Goal: Task Accomplishment & Management: Complete application form

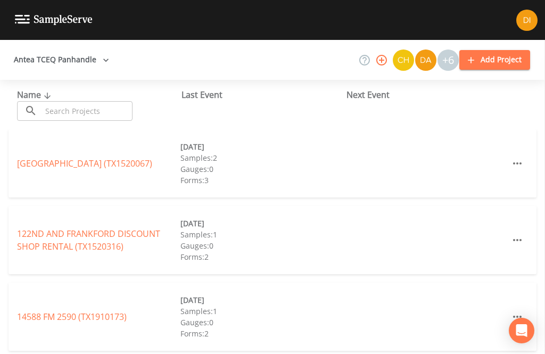
click at [70, 105] on input "text" at bounding box center [86, 111] width 91 height 20
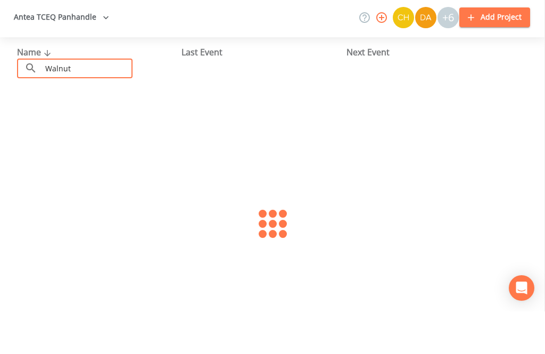
type input "Walnut"
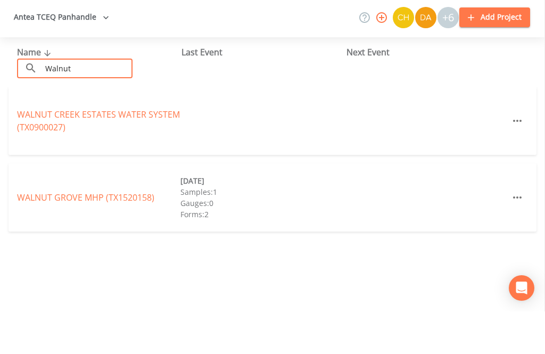
click at [38, 151] on link "WALNUT CREEK ESTATES WATER SYSTEM (TX0900027)" at bounding box center [98, 163] width 163 height 24
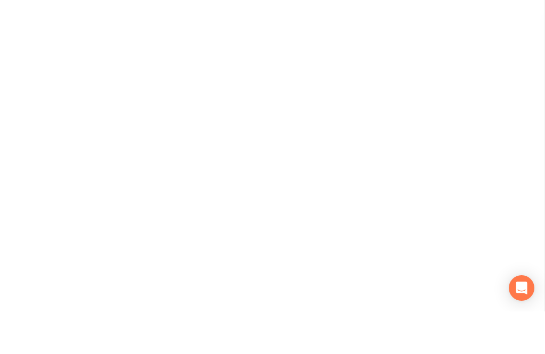
scroll to position [34, 0]
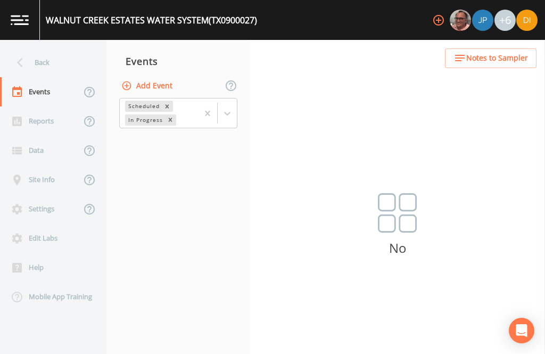
click at [156, 76] on button "Add Event" at bounding box center [147, 86] width 57 height 20
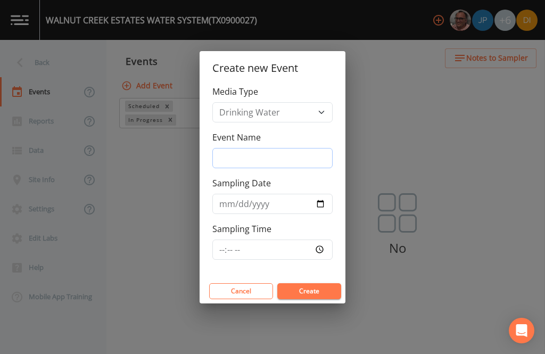
click at [286, 148] on input "Event Name" at bounding box center [272, 158] width 120 height 20
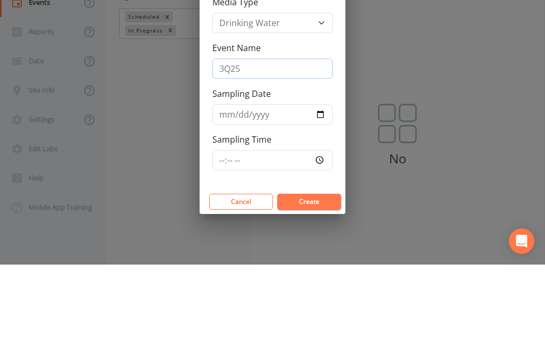
type input "3Q25"
click at [266, 194] on input "Sampling Date" at bounding box center [272, 204] width 120 height 20
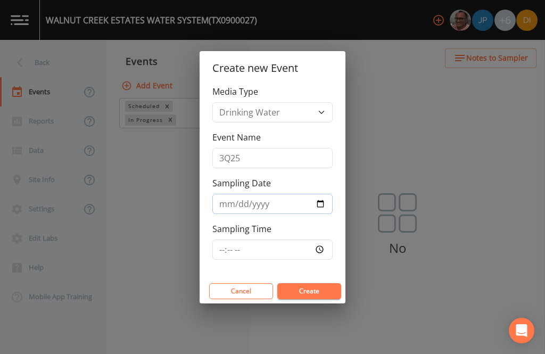
type input "[DATE]"
click at [301, 248] on input "Sampling Time" at bounding box center [272, 249] width 120 height 20
click at [289, 243] on input "20:49" at bounding box center [272, 249] width 120 height 20
click at [286, 240] on input "20:59" at bounding box center [272, 249] width 120 height 20
type input "08:00"
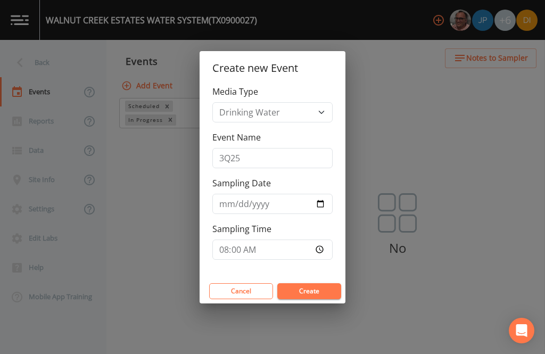
click at [323, 287] on button "Create" at bounding box center [309, 291] width 64 height 16
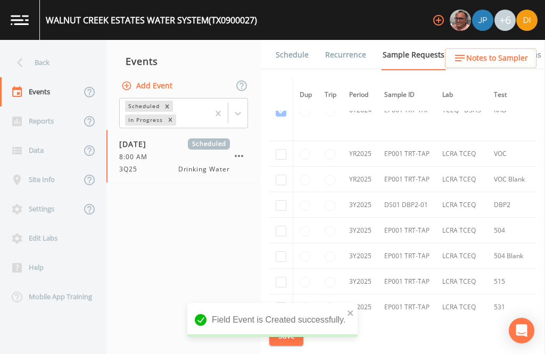
scroll to position [275, 0]
click at [276, 150] on input "checkbox" at bounding box center [281, 155] width 11 height 11
checkbox input "true"
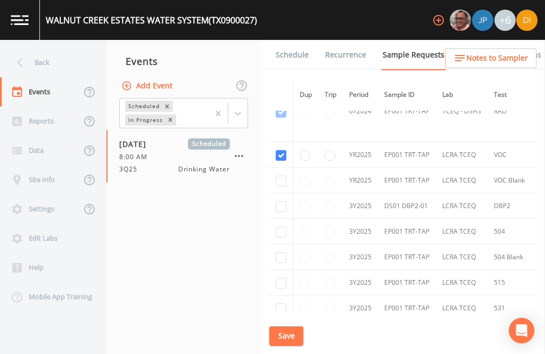
click at [280, 176] on input "checkbox" at bounding box center [281, 181] width 11 height 11
checkbox input "true"
click at [280, 193] on td at bounding box center [281, 206] width 24 height 26
click at [283, 201] on input "checkbox" at bounding box center [281, 206] width 11 height 11
checkbox input "true"
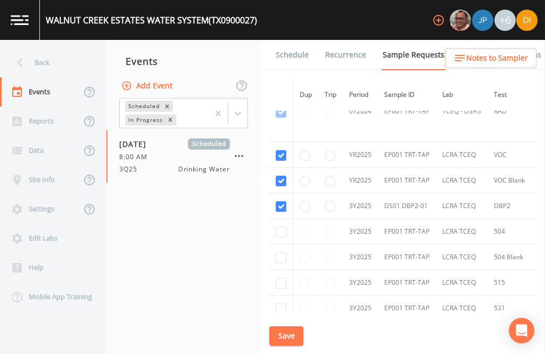
click at [280, 231] on input "checkbox" at bounding box center [281, 232] width 11 height 11
checkbox input "true"
click at [281, 263] on input "checkbox" at bounding box center [281, 257] width 11 height 11
checkbox input "true"
click at [280, 288] on input "checkbox" at bounding box center [281, 283] width 11 height 11
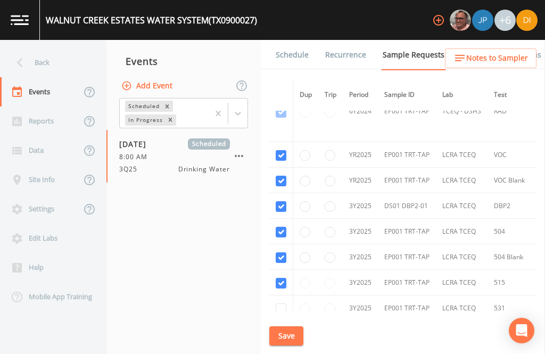
checkbox input "true"
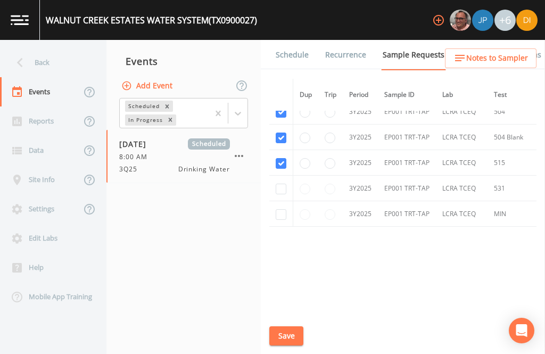
scroll to position [395, 0]
click at [279, 194] on input "checkbox" at bounding box center [281, 188] width 11 height 11
checkbox input "true"
click at [283, 219] on input "checkbox" at bounding box center [281, 214] width 11 height 11
checkbox input "true"
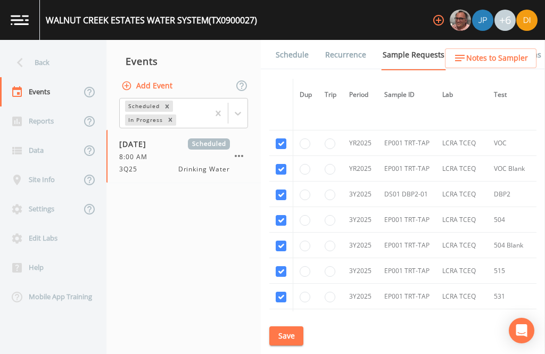
scroll to position [290, -1]
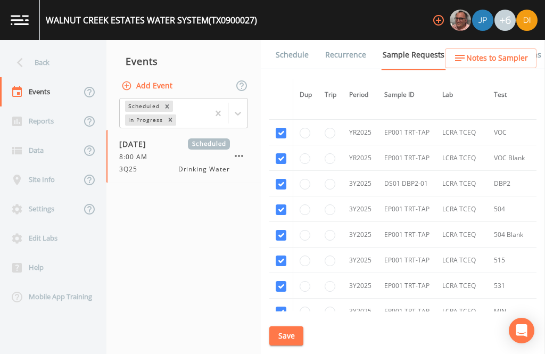
click at [287, 329] on button "Save" at bounding box center [286, 336] width 34 height 20
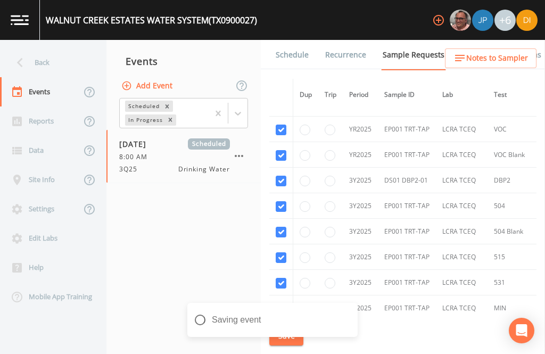
scroll to position [302, 0]
click at [291, 40] on link "Schedule" at bounding box center [292, 55] width 36 height 30
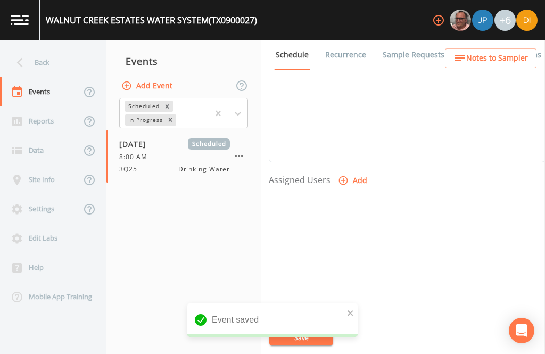
scroll to position [362, 0]
click at [350, 172] on button "Add" at bounding box center [354, 182] width 36 height 20
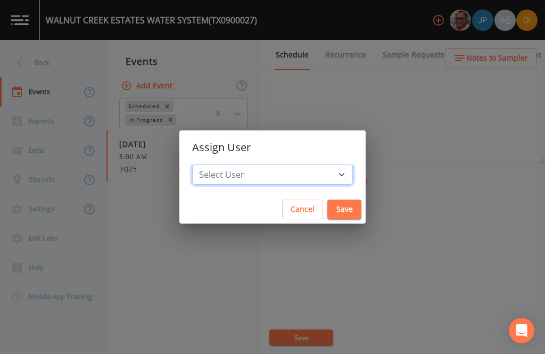
click at [293, 167] on select "Select User [PERSON_NAME] [PERSON_NAME] [PERSON_NAME] [PERSON_NAME] [PERSON_NAM…" at bounding box center [272, 174] width 161 height 20
select select "344ec927-06d4-4db1-b173-80838cd52a46"
click at [327, 203] on button "Save" at bounding box center [344, 210] width 34 height 20
select select
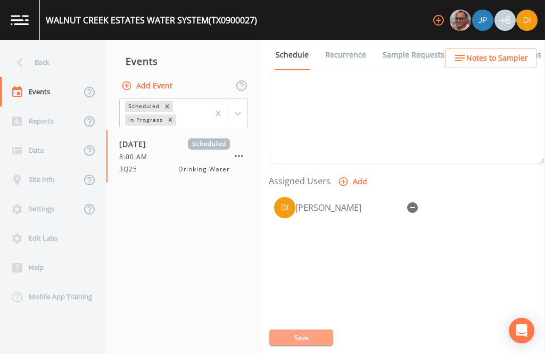
click at [301, 330] on button "Save" at bounding box center [301, 337] width 64 height 16
click at [300, 337] on button "Save" at bounding box center [301, 337] width 64 height 16
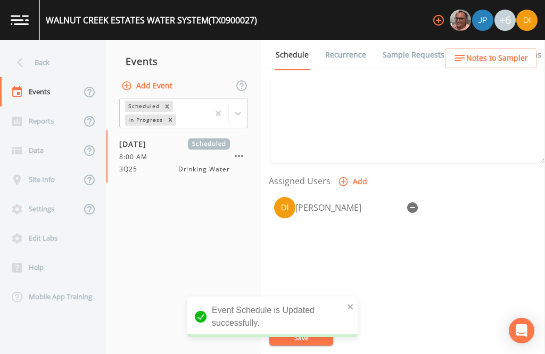
click at [45, 48] on div "Back" at bounding box center [48, 62] width 96 height 29
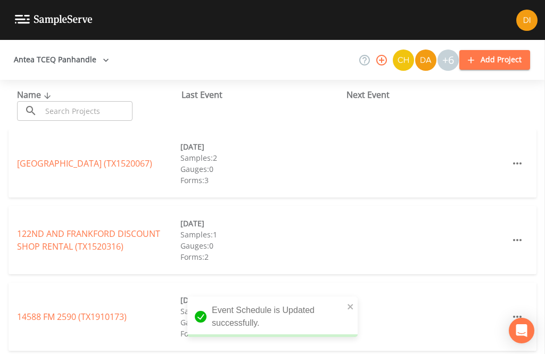
click at [99, 101] on input "text" at bounding box center [86, 111] width 91 height 20
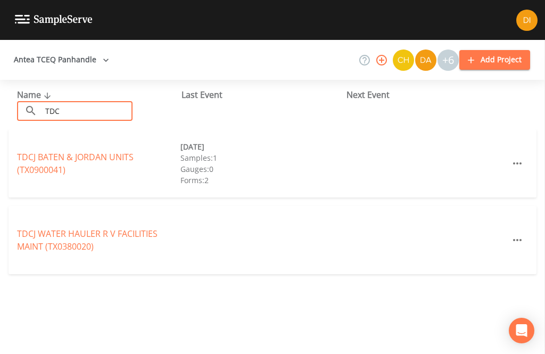
type input "TDCJ"
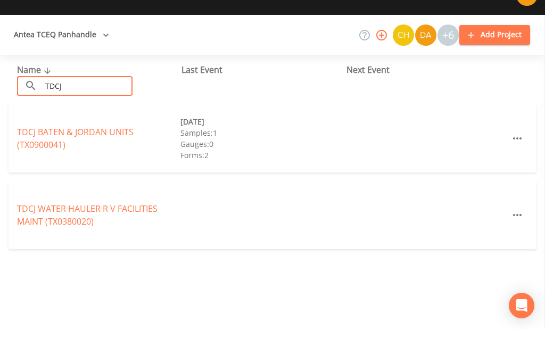
click at [40, 151] on link "TDCJ BATEN & JORDAN UNITS (TX0900041)" at bounding box center [75, 163] width 117 height 24
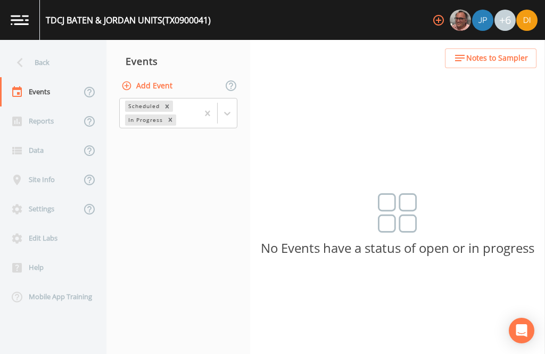
click at [157, 76] on button "Add Event" at bounding box center [147, 86] width 57 height 20
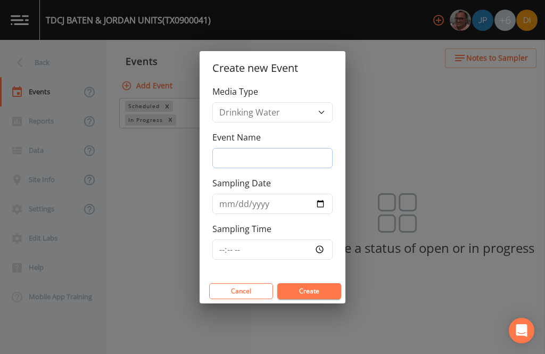
click at [279, 156] on input "Event Name" at bounding box center [272, 158] width 120 height 20
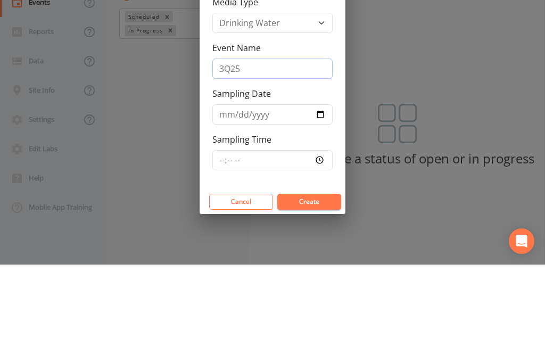
type input "3Q25"
click at [261, 194] on input "Sampling Date" at bounding box center [272, 204] width 120 height 20
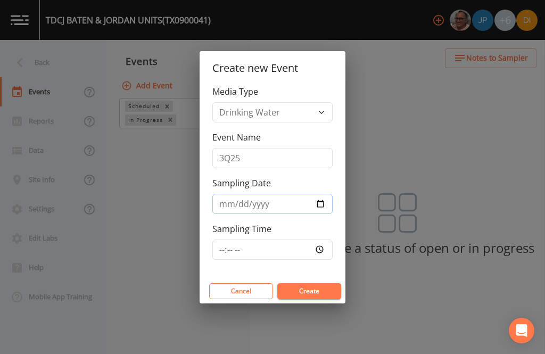
type input "[DATE]"
click at [296, 244] on input "Sampling Time" at bounding box center [272, 249] width 120 height 20
type input "09:00"
click at [319, 287] on button "Create" at bounding box center [309, 291] width 64 height 16
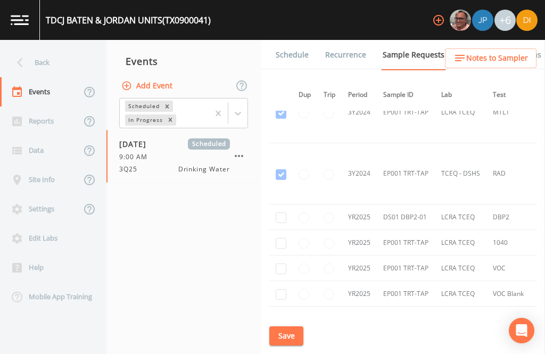
scroll to position [517, 1]
click at [284, 206] on td at bounding box center [281, 219] width 24 height 26
click at [276, 214] on input "checkbox" at bounding box center [281, 219] width 11 height 11
checkbox input "true"
click at [277, 231] on td at bounding box center [281, 244] width 24 height 26
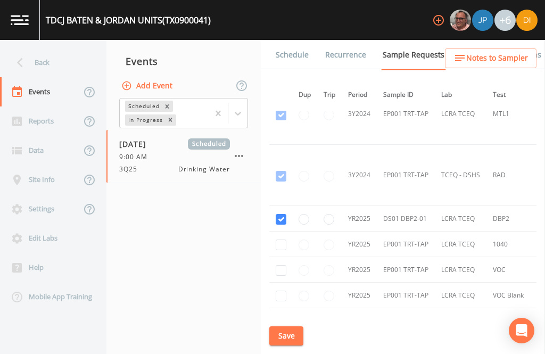
click at [283, 239] on input "checkbox" at bounding box center [281, 244] width 11 height 11
checkbox input "true"
click at [280, 265] on input "checkbox" at bounding box center [281, 270] width 11 height 11
checkbox input "true"
click at [281, 290] on input "checkbox" at bounding box center [281, 295] width 11 height 11
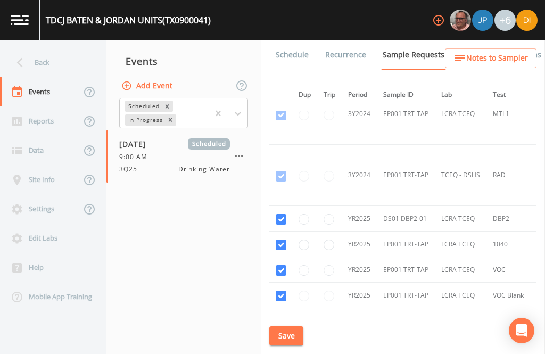
checkbox input "true"
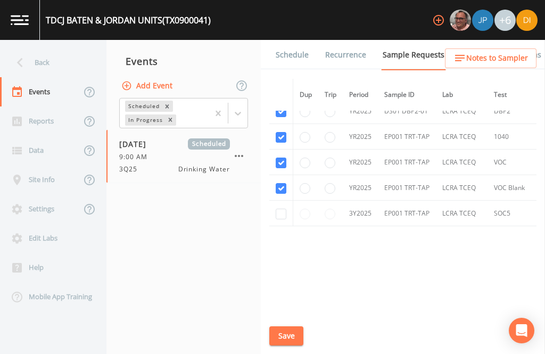
scroll to position [627, 0]
click at [281, 213] on input "checkbox" at bounding box center [281, 214] width 11 height 11
checkbox input "true"
click at [289, 331] on button "Save" at bounding box center [286, 336] width 34 height 20
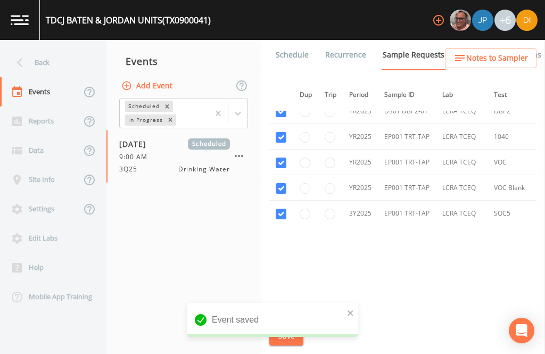
click at [297, 40] on link "Schedule" at bounding box center [292, 55] width 36 height 30
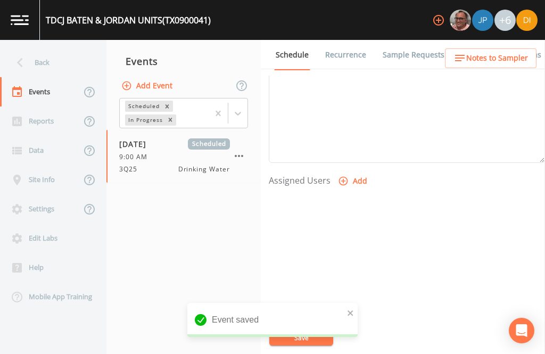
scroll to position [362, 0]
click at [350, 172] on button "Add" at bounding box center [354, 182] width 36 height 20
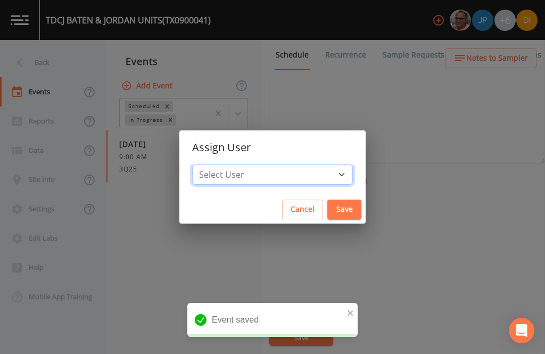
click at [296, 180] on select "Select User [PERSON_NAME] [PERSON_NAME] [PERSON_NAME] [PERSON_NAME] [PERSON_NAM…" at bounding box center [272, 174] width 161 height 20
select select "344ec927-06d4-4db1-b173-80838cd52a46"
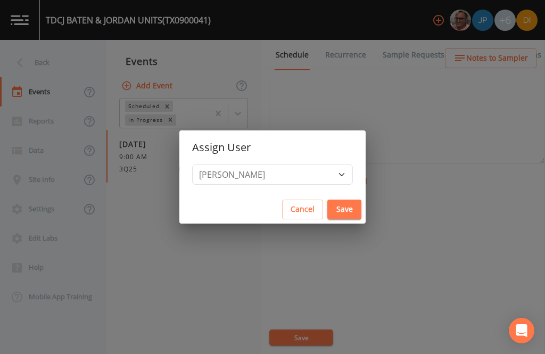
click at [327, 201] on button "Save" at bounding box center [344, 210] width 34 height 20
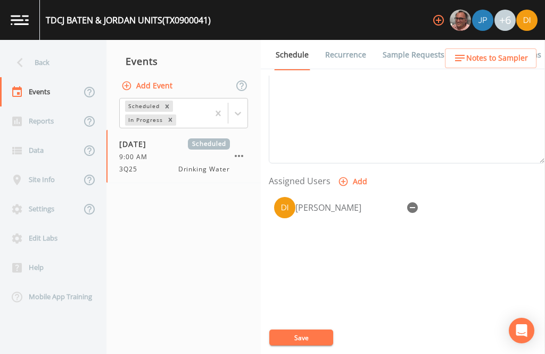
select select
click at [287, 336] on button "Save" at bounding box center [301, 337] width 64 height 16
click at [302, 333] on button "Save" at bounding box center [301, 337] width 64 height 16
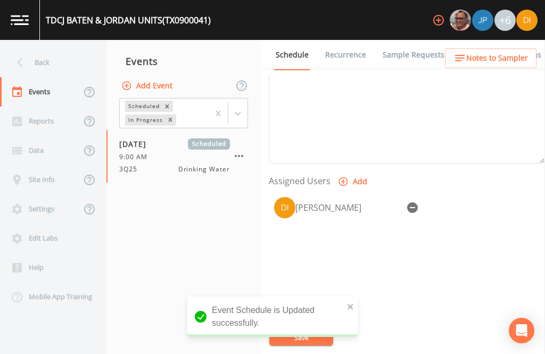
click at [46, 48] on div "Back" at bounding box center [48, 62] width 96 height 29
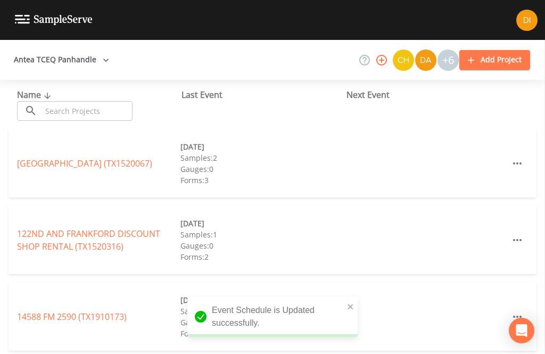
click at [93, 101] on input "text" at bounding box center [86, 111] width 91 height 20
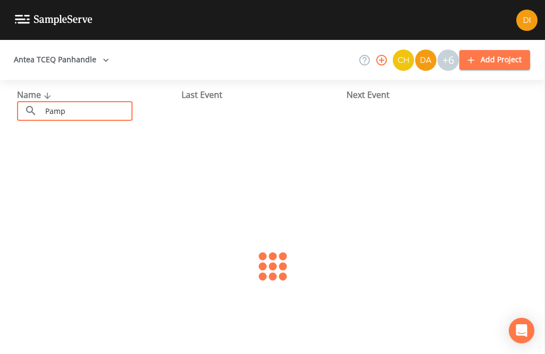
type input "Pampa"
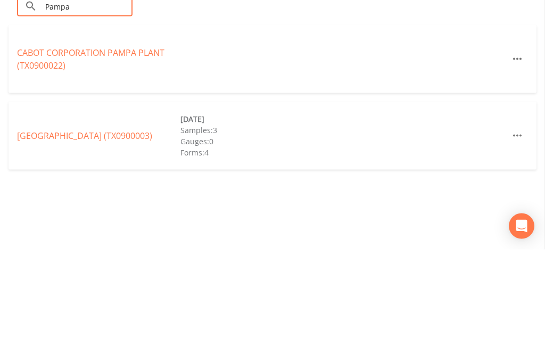
click at [99, 234] on link "[GEOGRAPHIC_DATA] (TX0900003)" at bounding box center [84, 240] width 135 height 12
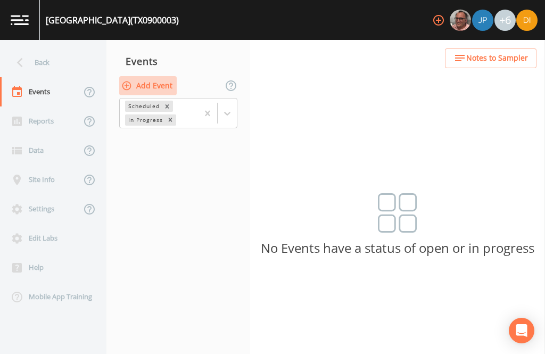
click at [146, 76] on button "Add Event" at bounding box center [147, 86] width 57 height 20
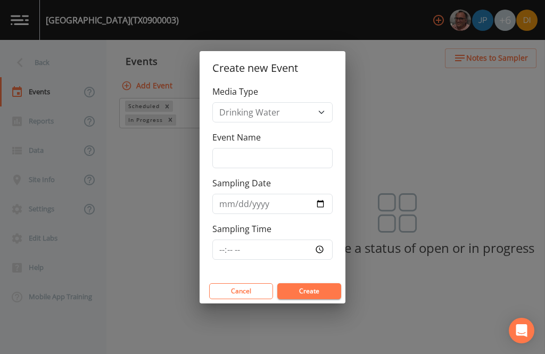
click at [318, 145] on div "Event Name" at bounding box center [272, 149] width 120 height 37
click at [266, 162] on input "Event Name" at bounding box center [272, 158] width 120 height 20
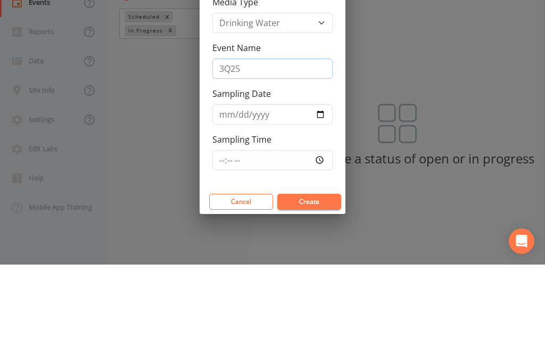
type input "3Q25"
click at [264, 194] on input "Sampling Date" at bounding box center [272, 204] width 120 height 20
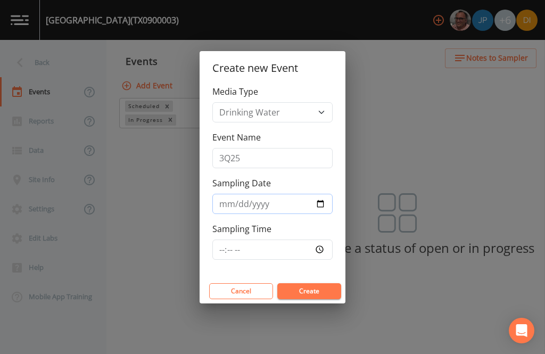
type input "[DATE]"
click at [303, 251] on input "Sampling Time" at bounding box center [272, 249] width 120 height 20
type input "09:45"
click at [320, 288] on button "Create" at bounding box center [309, 291] width 64 height 16
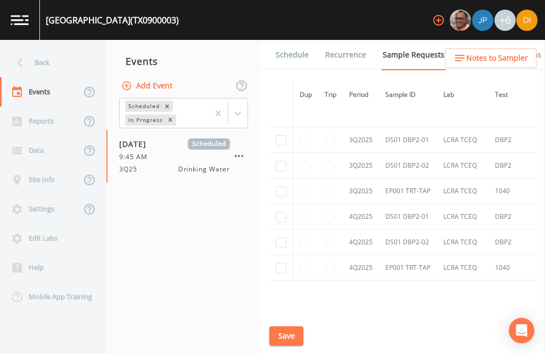
scroll to position [3248, -1]
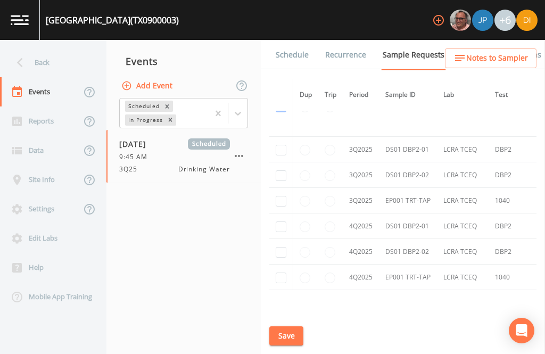
click at [276, 206] on input "checkbox" at bounding box center [281, 201] width 11 height 11
checkbox input "true"
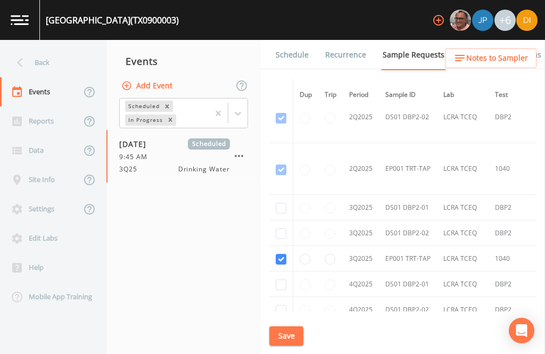
scroll to position [2733, 1]
click at [277, 227] on input "checkbox" at bounding box center [281, 232] width 11 height 11
checkbox input "true"
click at [269, 172] on div "Schedule Recurrence Sample Requests COC Details Forms Dup Trip Period Sample ID…" at bounding box center [403, 197] width 284 height 314
click at [276, 202] on input "checkbox" at bounding box center [281, 207] width 11 height 11
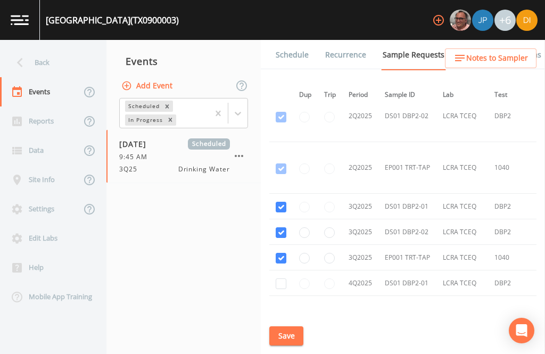
checkbox input "true"
click at [290, 333] on button "Save" at bounding box center [286, 336] width 34 height 20
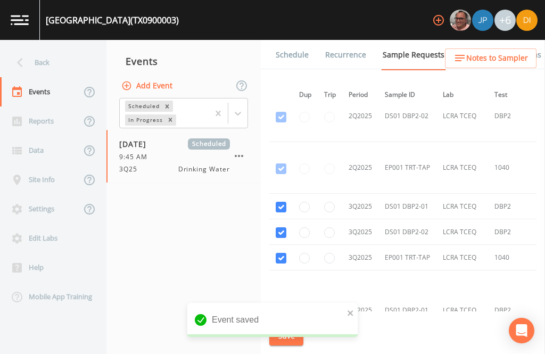
click at [284, 40] on link "Schedule" at bounding box center [292, 55] width 36 height 30
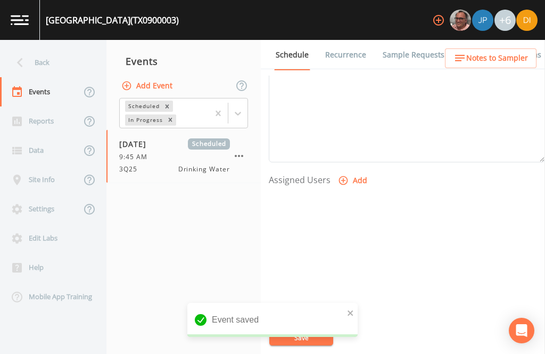
scroll to position [362, 0]
click at [355, 172] on button "Add" at bounding box center [354, 182] width 36 height 20
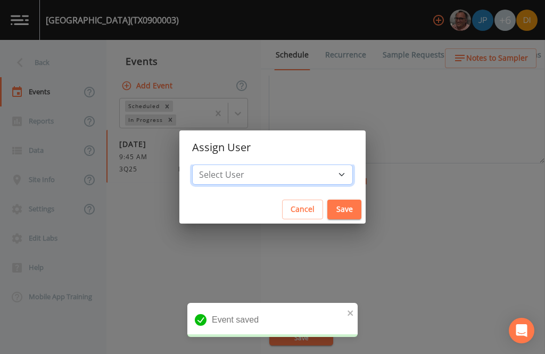
click at [305, 173] on select "Select User [PERSON_NAME] [PERSON_NAME] [PERSON_NAME] [PERSON_NAME] [PERSON_NAM…" at bounding box center [272, 174] width 161 height 20
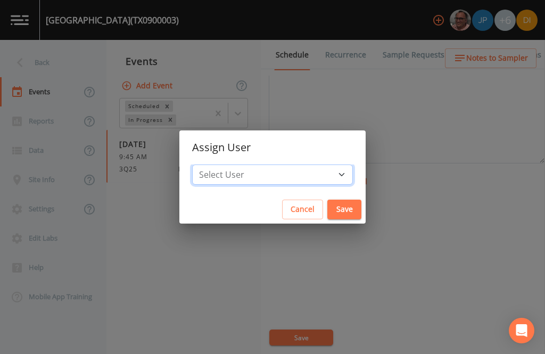
select select "344ec927-06d4-4db1-b173-80838cd52a46"
click at [327, 207] on button "Save" at bounding box center [344, 210] width 34 height 20
select select
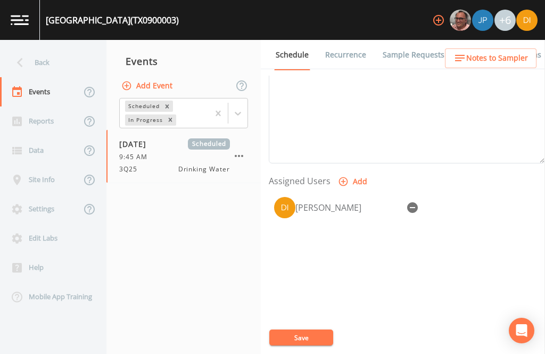
click at [303, 330] on button "Save" at bounding box center [301, 337] width 64 height 16
click at [304, 334] on button "Save" at bounding box center [301, 337] width 64 height 16
click at [318, 321] on div "Event Name 3Q25 Target Sampling Date [DATE] Time (Optional) 09:45:00 Event Note…" at bounding box center [407, 215] width 276 height 278
click at [300, 335] on button "Save" at bounding box center [301, 337] width 64 height 16
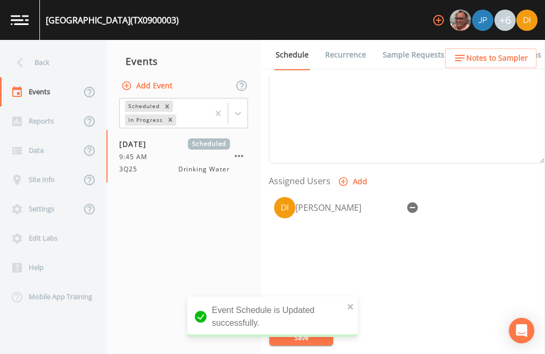
click at [54, 48] on div "Back" at bounding box center [48, 62] width 96 height 29
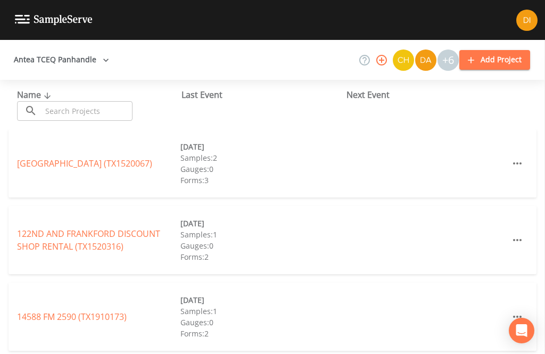
click at [87, 101] on input "text" at bounding box center [86, 111] width 91 height 20
click at [89, 101] on input "text" at bounding box center [86, 111] width 91 height 20
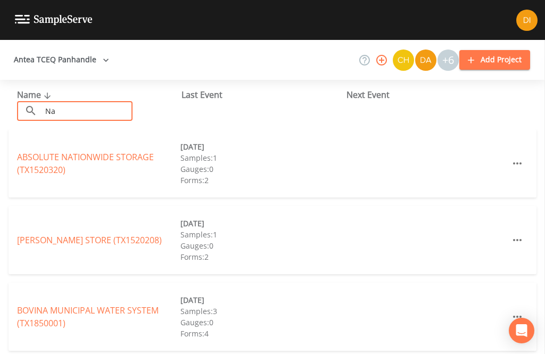
type input "N"
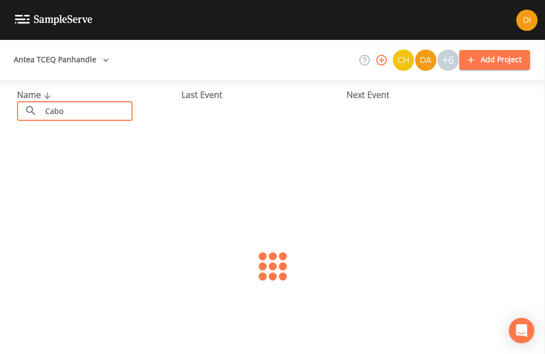
type input "Cabot"
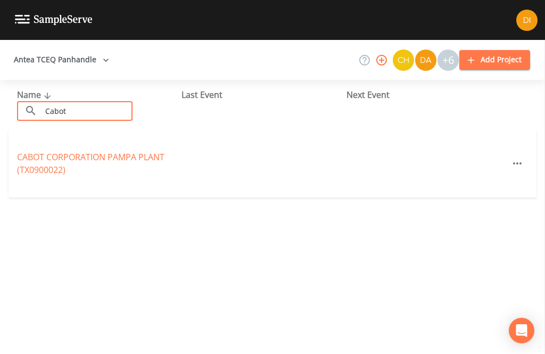
click at [65, 151] on link "CABOT CORPORATION [GEOGRAPHIC_DATA] (TX0900022)" at bounding box center [90, 163] width 147 height 24
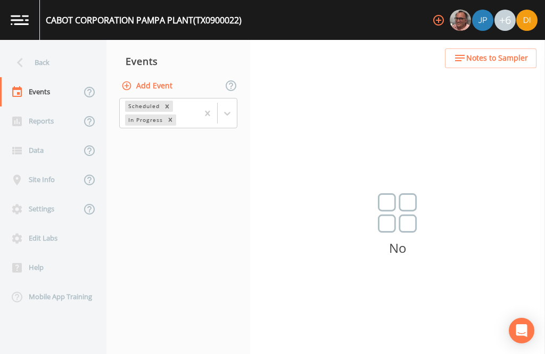
click at [158, 76] on button "Add Event" at bounding box center [147, 86] width 57 height 20
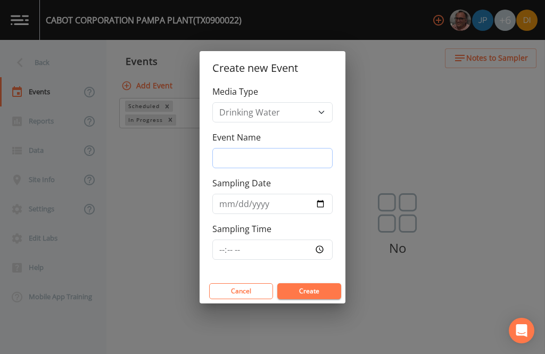
click at [292, 150] on input "Event Name" at bounding box center [272, 158] width 120 height 20
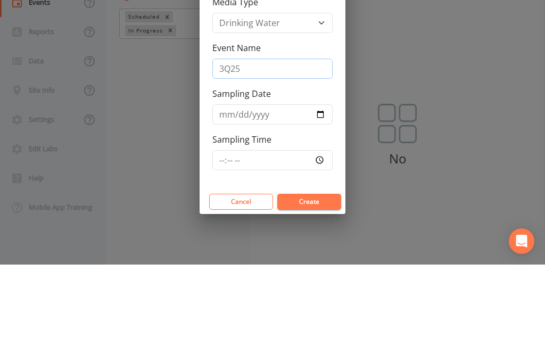
type input "3Q25"
click at [259, 194] on input "Sampling Date" at bounding box center [272, 204] width 120 height 20
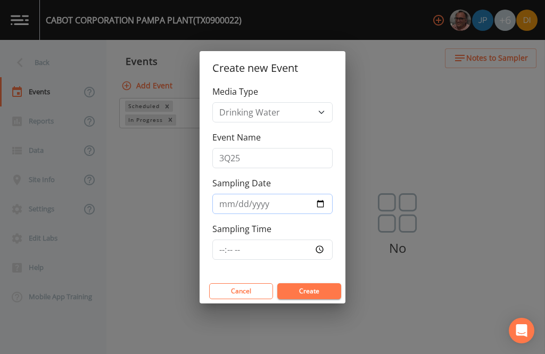
type input "[DATE]"
click at [289, 240] on input "Sampling Time" at bounding box center [272, 249] width 120 height 20
type input "10:45"
click at [321, 284] on button "Create" at bounding box center [309, 291] width 64 height 16
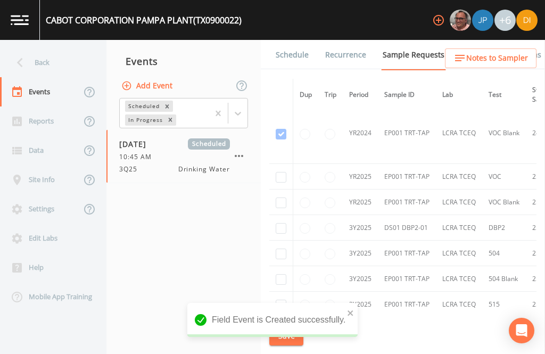
scroll to position [131, 0]
click at [285, 172] on input "checkbox" at bounding box center [281, 177] width 11 height 11
checkbox input "true"
click at [283, 189] on td at bounding box center [281, 202] width 24 height 26
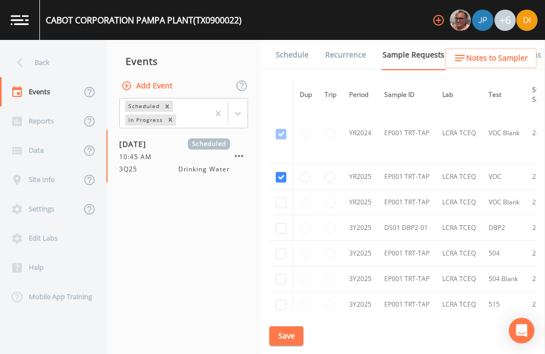
click at [280, 223] on input "checkbox" at bounding box center [281, 228] width 11 height 11
checkbox input "true"
click at [278, 197] on input "checkbox" at bounding box center [281, 202] width 11 height 11
checkbox input "true"
click at [279, 253] on input "checkbox" at bounding box center [281, 253] width 11 height 11
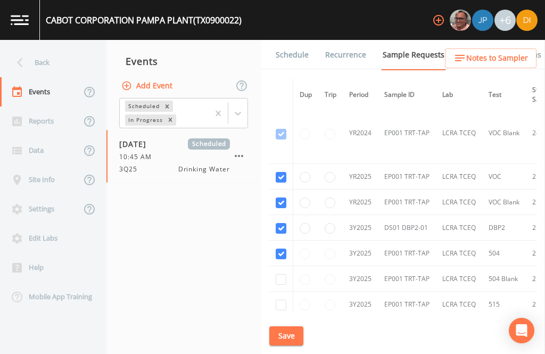
checkbox input "true"
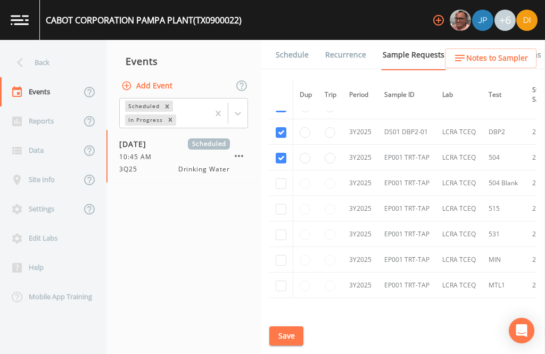
scroll to position [227, 0]
click at [277, 186] on input "checkbox" at bounding box center [281, 183] width 11 height 11
checkbox input "true"
click at [281, 214] on input "checkbox" at bounding box center [281, 209] width 11 height 11
checkbox input "true"
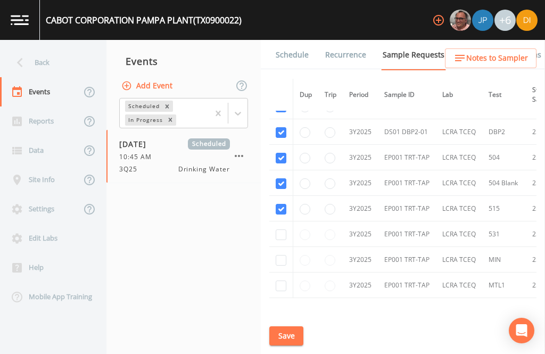
click at [283, 240] on input "checkbox" at bounding box center [281, 234] width 11 height 11
checkbox input "true"
click at [284, 265] on input "checkbox" at bounding box center [281, 260] width 11 height 11
checkbox input "true"
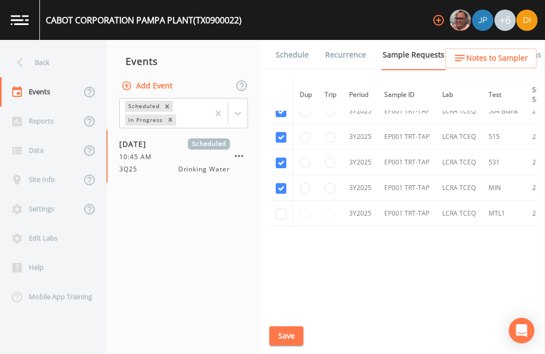
scroll to position [336, 0]
click at [280, 209] on input "checkbox" at bounding box center [281, 214] width 11 height 11
checkbox input "true"
click at [291, 337] on button "Save" at bounding box center [286, 336] width 34 height 20
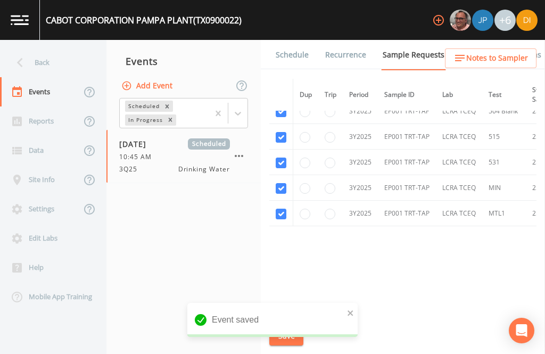
click at [287, 40] on link "Schedule" at bounding box center [292, 55] width 36 height 30
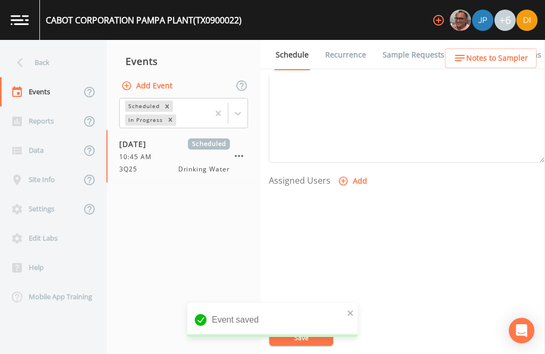
click at [350, 171] on button "Add" at bounding box center [354, 181] width 36 height 20
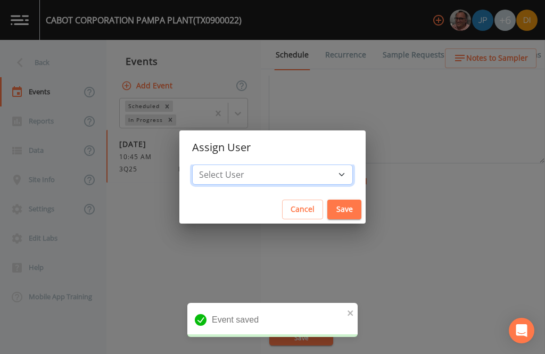
click at [301, 168] on select "Select User [PERSON_NAME] [PERSON_NAME] [PERSON_NAME] [PERSON_NAME] [PERSON_NAM…" at bounding box center [272, 174] width 161 height 20
select select "344ec927-06d4-4db1-b173-80838cd52a46"
click at [327, 210] on button "Save" at bounding box center [344, 210] width 34 height 20
select select
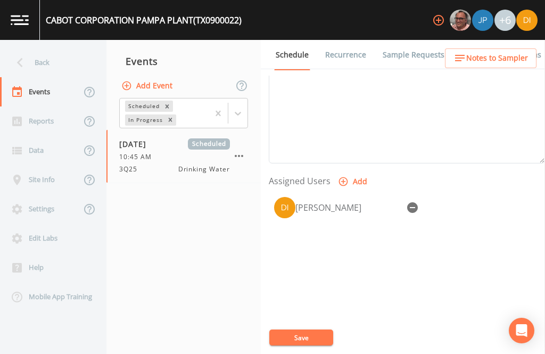
click at [300, 330] on button "Save" at bounding box center [301, 337] width 64 height 16
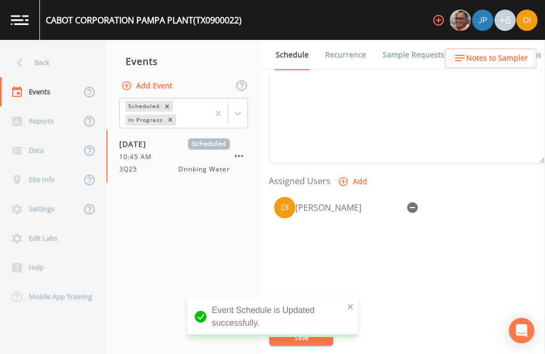
click at [48, 48] on div "Back" at bounding box center [48, 62] width 96 height 29
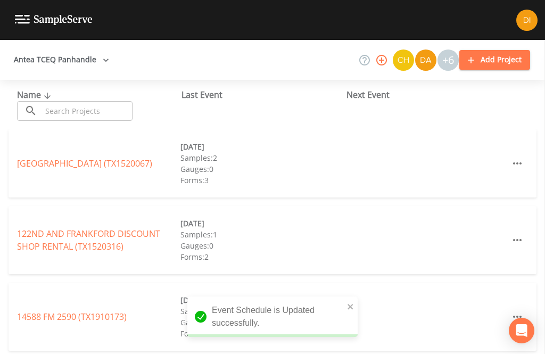
click at [75, 101] on input "text" at bounding box center [86, 111] width 91 height 20
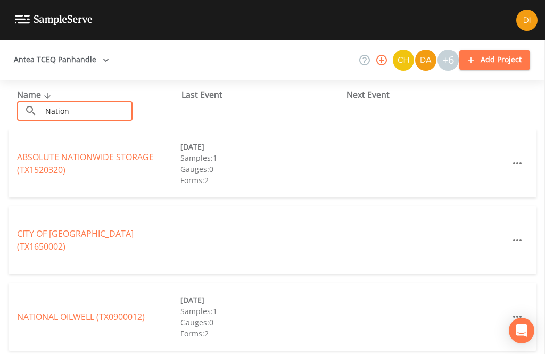
type input "Nation"
click at [270, 96] on div "Last Event" at bounding box center [263, 94] width 164 height 13
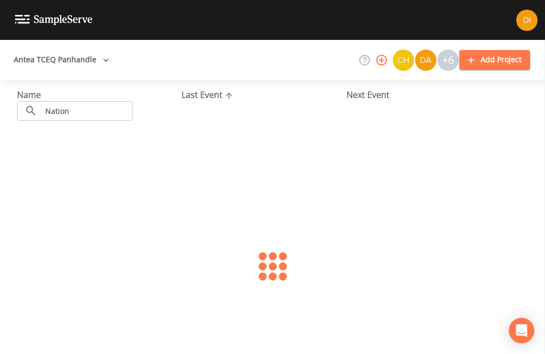
click at [88, 109] on input "Nation" at bounding box center [86, 111] width 91 height 20
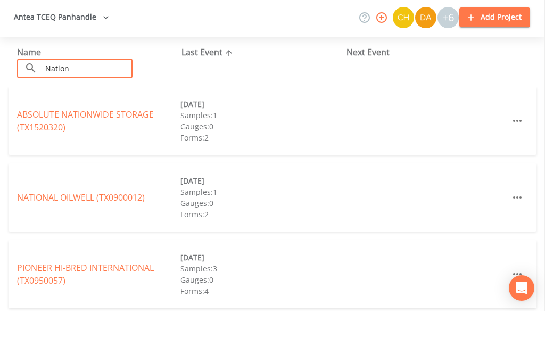
click at [148, 88] on div "Name ​ Nation ​" at bounding box center [99, 104] width 164 height 32
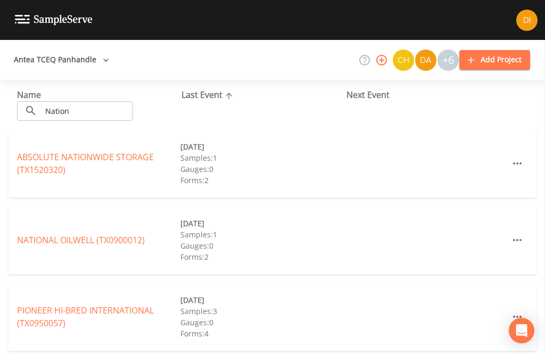
click at [113, 234] on link "NATIONAL OILWELL (TX0900012)" at bounding box center [81, 240] width 128 height 12
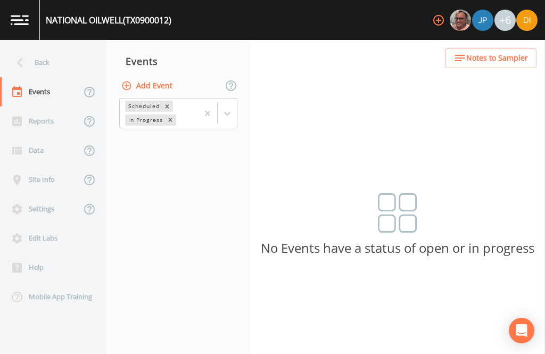
click at [157, 76] on button "Add Event" at bounding box center [147, 86] width 57 height 20
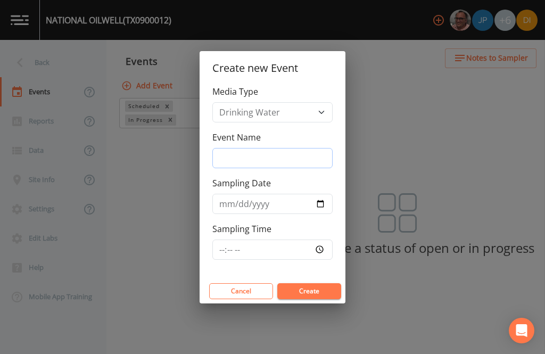
click at [284, 160] on input "Event Name" at bounding box center [272, 158] width 120 height 20
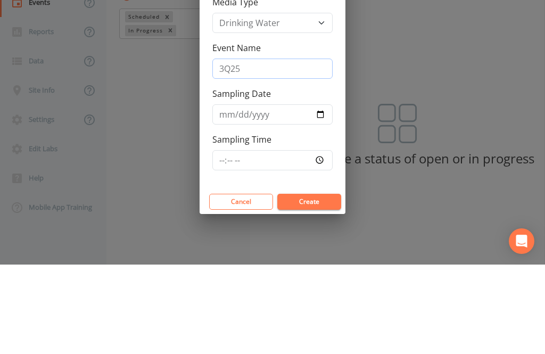
type input "3Q25"
click at [275, 194] on input "Sampling Date" at bounding box center [272, 204] width 120 height 20
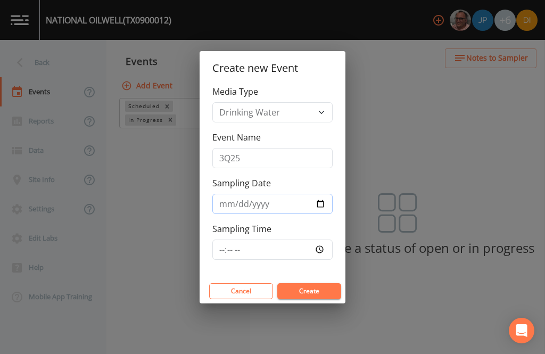
type input "[DATE]"
click at [308, 247] on input "Sampling Time" at bounding box center [272, 249] width 120 height 20
type input "11:00"
click at [323, 285] on button "Create" at bounding box center [309, 291] width 64 height 16
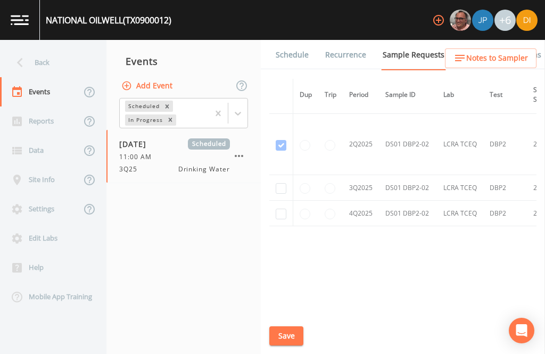
scroll to position [1159, 0]
click at [283, 184] on input "checkbox" at bounding box center [281, 189] width 11 height 11
checkbox input "true"
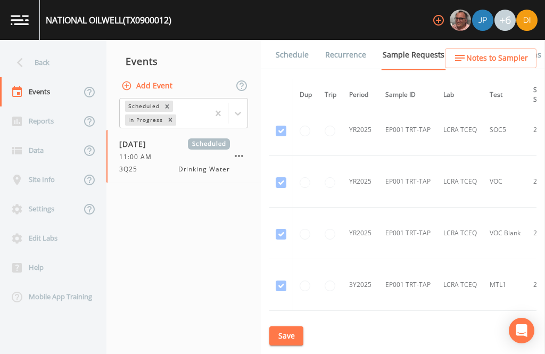
scroll to position [906, -1]
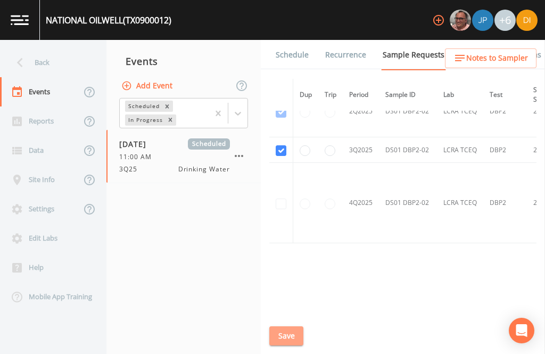
click at [289, 334] on button "Save" at bounding box center [286, 336] width 34 height 20
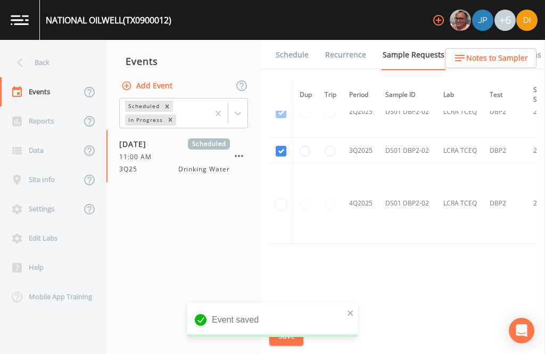
click at [292, 40] on link "Schedule" at bounding box center [292, 55] width 36 height 30
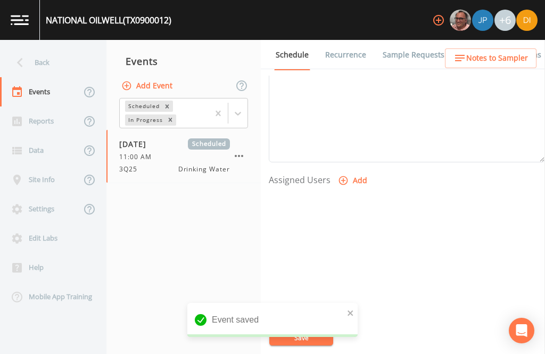
scroll to position [362, 0]
click at [352, 172] on button "Add" at bounding box center [354, 182] width 36 height 20
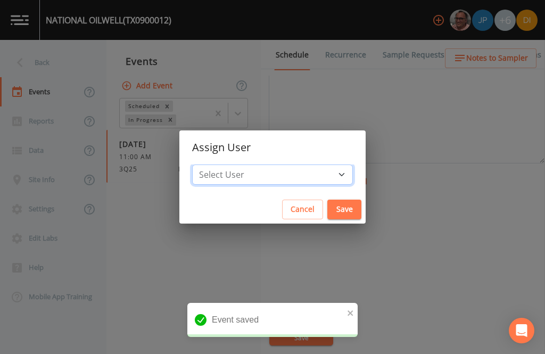
click at [302, 169] on select "Select User [PERSON_NAME] [PERSON_NAME] [PERSON_NAME] [PERSON_NAME] [PERSON_NAM…" at bounding box center [272, 174] width 161 height 20
select select "344ec927-06d4-4db1-b173-80838cd52a46"
click at [327, 201] on button "Save" at bounding box center [344, 210] width 34 height 20
select select
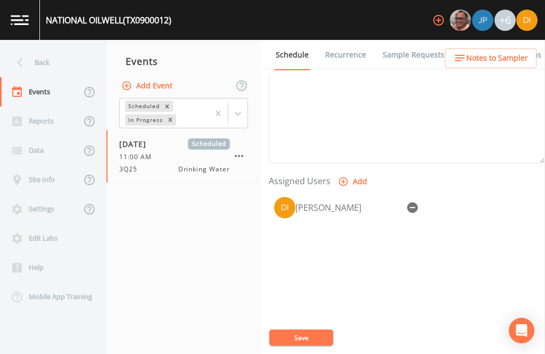
click at [309, 332] on button "Save" at bounding box center [301, 337] width 64 height 16
click at [305, 335] on button "Save" at bounding box center [301, 337] width 64 height 16
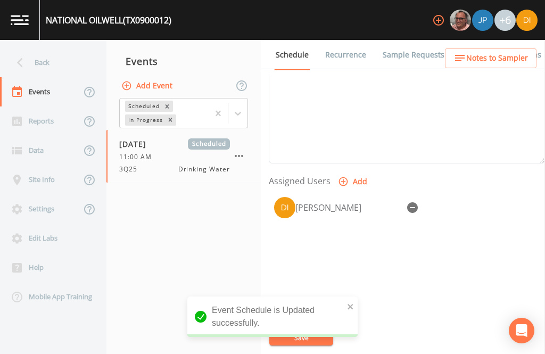
click at [40, 48] on div "Back" at bounding box center [48, 62] width 96 height 29
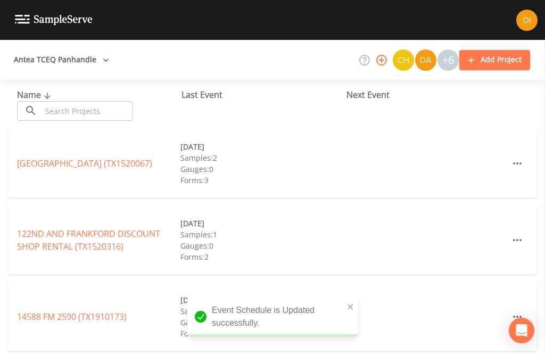
click at [103, 101] on input "text" at bounding box center [86, 111] width 91 height 20
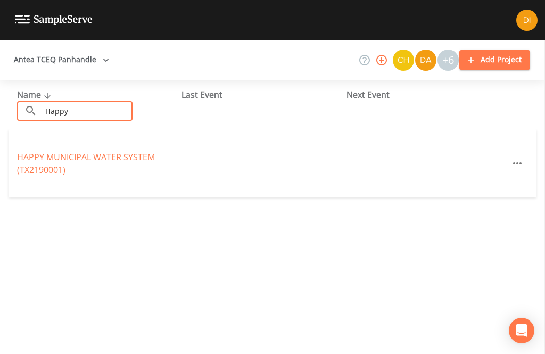
type input "Happy"
click at [156, 88] on div "Name ​ Happy ​" at bounding box center [99, 104] width 164 height 32
click at [53, 151] on link "HAPPY MUNICIPAL WATER SYSTEM (TX2190001)" at bounding box center [86, 163] width 138 height 24
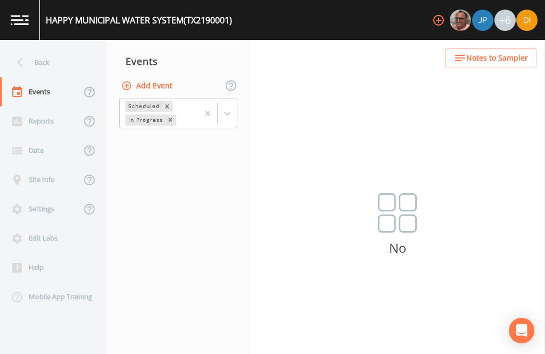
click at [151, 76] on button "Add Event" at bounding box center [147, 86] width 57 height 20
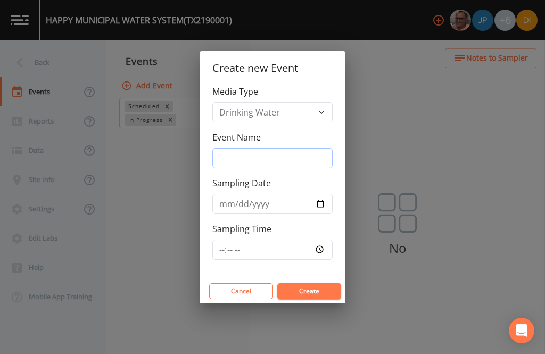
click at [298, 148] on input "Event Name" at bounding box center [272, 158] width 120 height 20
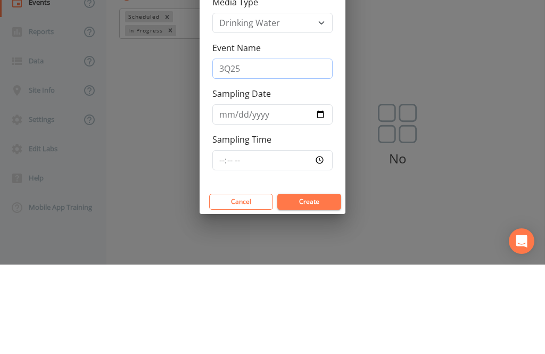
type input "3Q25"
click at [276, 194] on input "Sampling Date" at bounding box center [272, 204] width 120 height 20
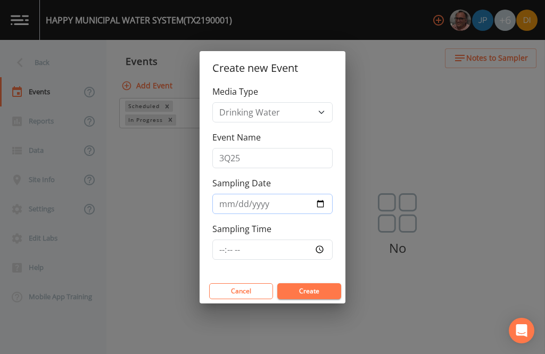
type input "[DATE]"
click at [301, 246] on input "Sampling Time" at bounding box center [272, 249] width 120 height 20
type input "13:15"
click at [320, 289] on button "Create" at bounding box center [309, 291] width 64 height 16
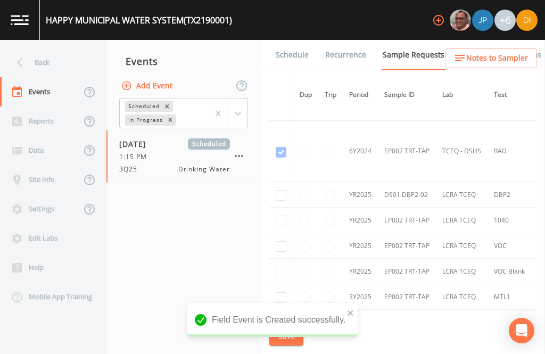
scroll to position [479, 0]
click at [281, 191] on input "checkbox" at bounding box center [281, 196] width 11 height 11
checkbox input "true"
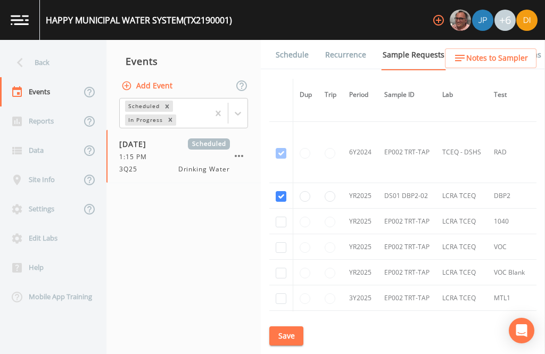
click at [283, 217] on input "checkbox" at bounding box center [281, 222] width 11 height 11
checkbox input "true"
click at [281, 242] on input "checkbox" at bounding box center [281, 247] width 11 height 11
checkbox input "true"
click at [279, 269] on input "checkbox" at bounding box center [281, 273] width 11 height 11
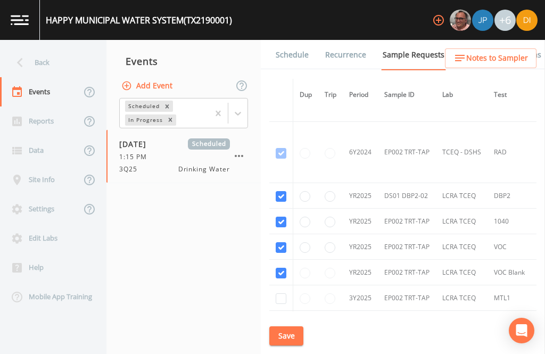
checkbox input "true"
click at [283, 301] on input "checkbox" at bounding box center [281, 298] width 11 height 11
checkbox input "true"
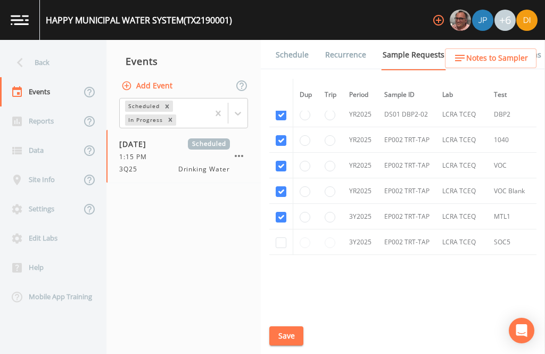
scroll to position [561, 0]
click at [283, 247] on input "checkbox" at bounding box center [281, 242] width 11 height 11
checkbox input "true"
click at [333, 247] on input "radio" at bounding box center [330, 242] width 11 height 11
radio input "true"
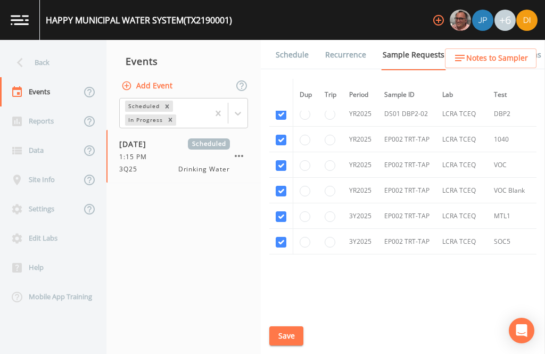
click at [284, 331] on button "Save" at bounding box center [286, 336] width 34 height 20
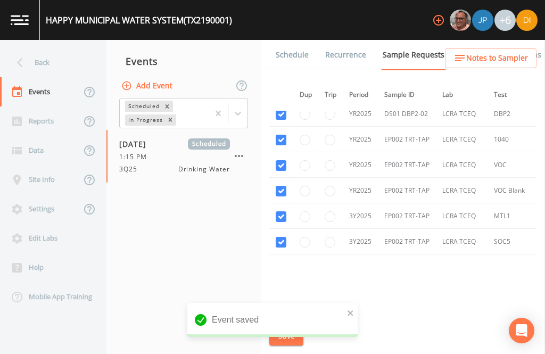
click at [296, 40] on link "Schedule" at bounding box center [292, 55] width 36 height 30
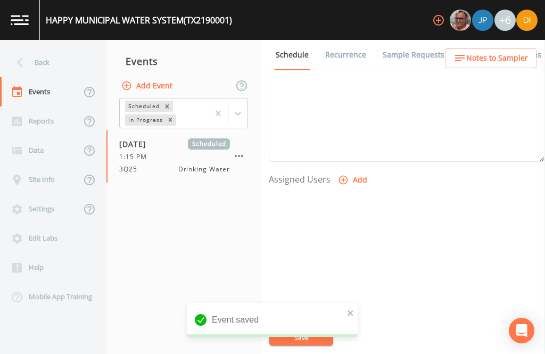
scroll to position [362, 0]
click at [354, 172] on button "Add" at bounding box center [354, 182] width 36 height 20
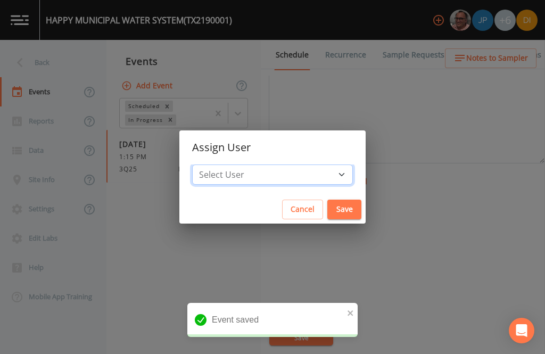
click at [299, 168] on select "Select User [PERSON_NAME] [PERSON_NAME] [PERSON_NAME] [PERSON_NAME] [PERSON_NAM…" at bounding box center [272, 174] width 161 height 20
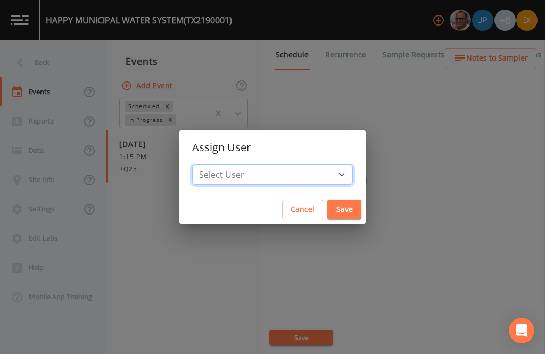
select select "344ec927-06d4-4db1-b173-80838cd52a46"
click at [327, 204] on button "Save" at bounding box center [344, 210] width 34 height 20
select select
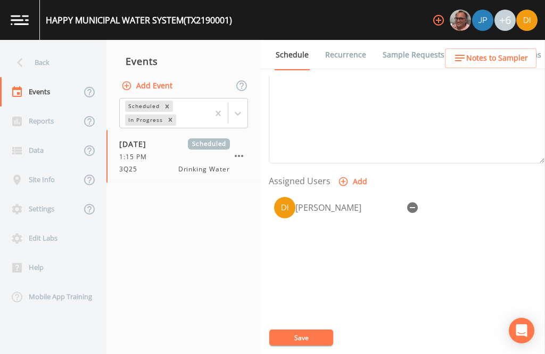
click at [315, 329] on button "Save" at bounding box center [301, 337] width 64 height 16
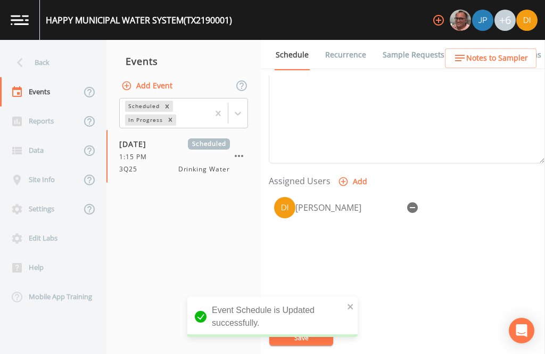
click at [66, 48] on div "Back" at bounding box center [48, 62] width 96 height 29
